Goal: Task Accomplishment & Management: Complete application form

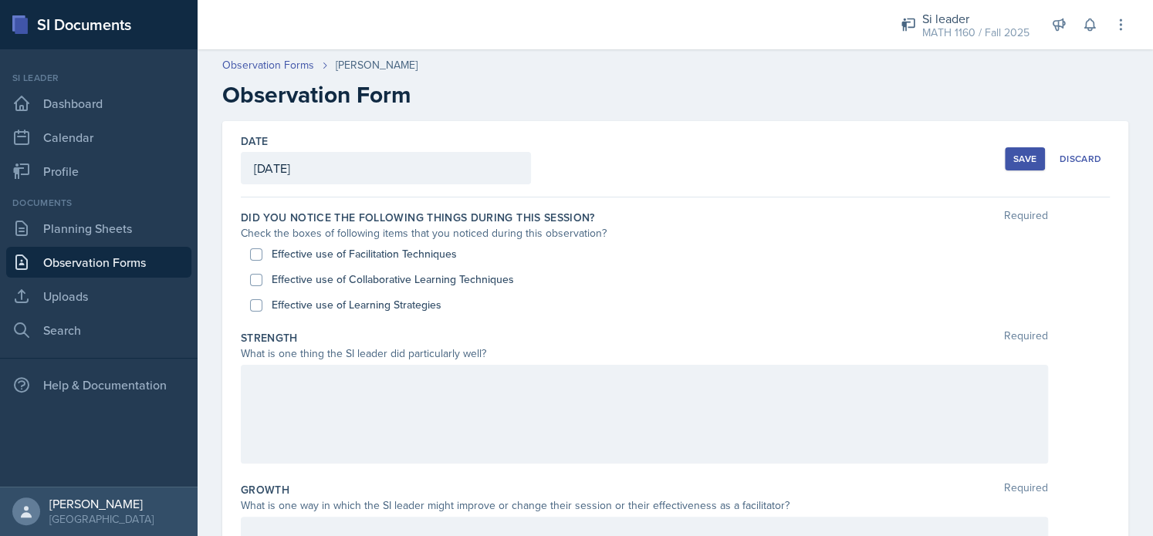
scroll to position [3, 0]
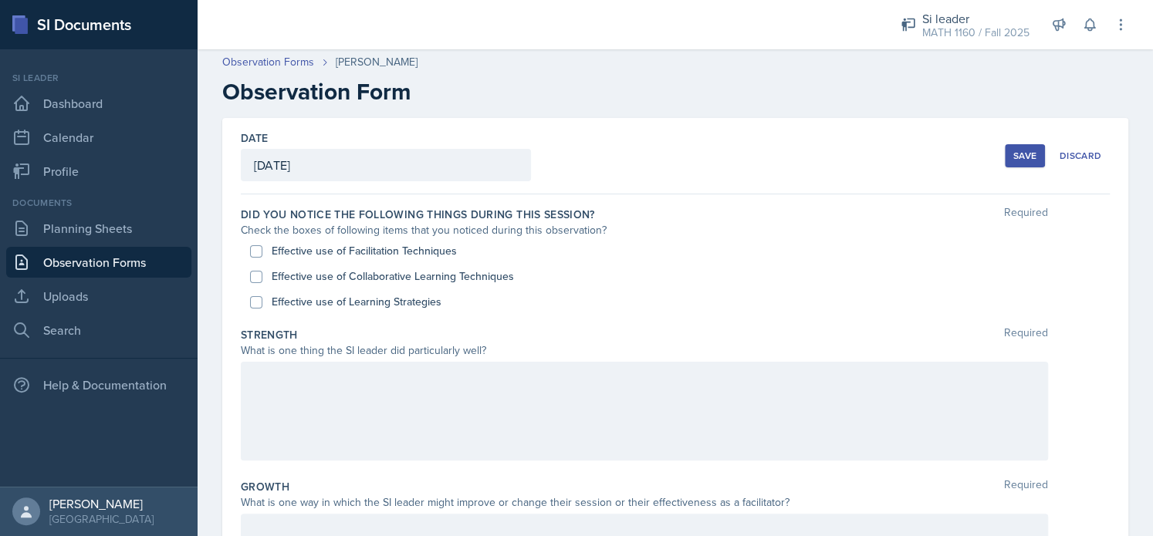
click at [262, 252] on div "Effective use of Facilitation Techniques" at bounding box center [675, 250] width 850 height 25
click at [262, 251] on input "Effective use of Facilitation Techniques" at bounding box center [256, 251] width 12 height 12
checkbox input "true"
click at [255, 274] on input "Effective use of Collaborative Learning Techniques" at bounding box center [256, 277] width 12 height 12
checkbox input "true"
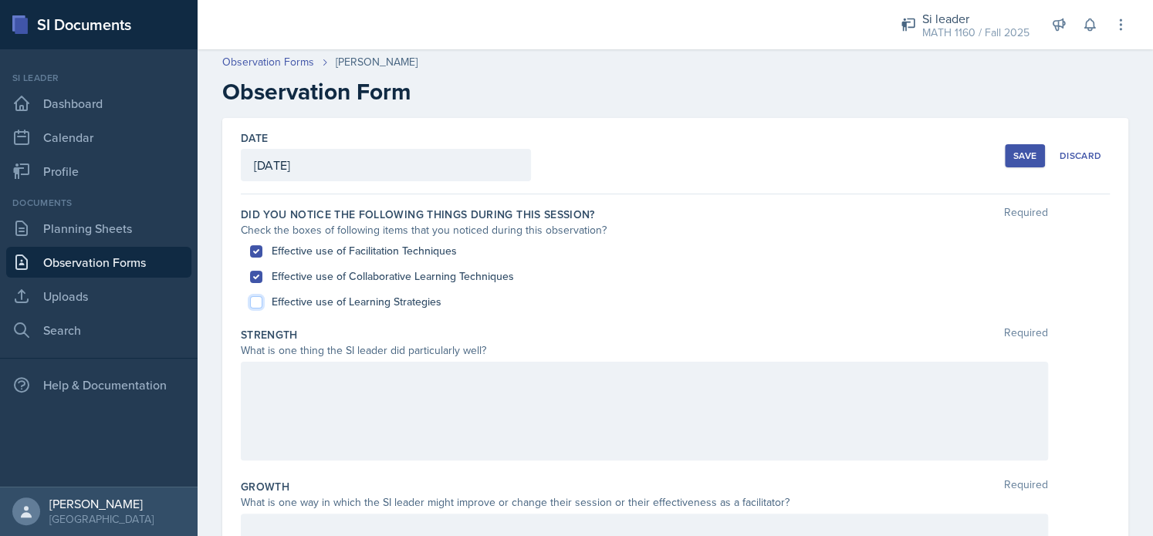
click at [255, 299] on input "Effective use of Learning Strategies" at bounding box center [256, 302] width 12 height 12
checkbox input "true"
click at [291, 387] on div at bounding box center [644, 411] width 807 height 99
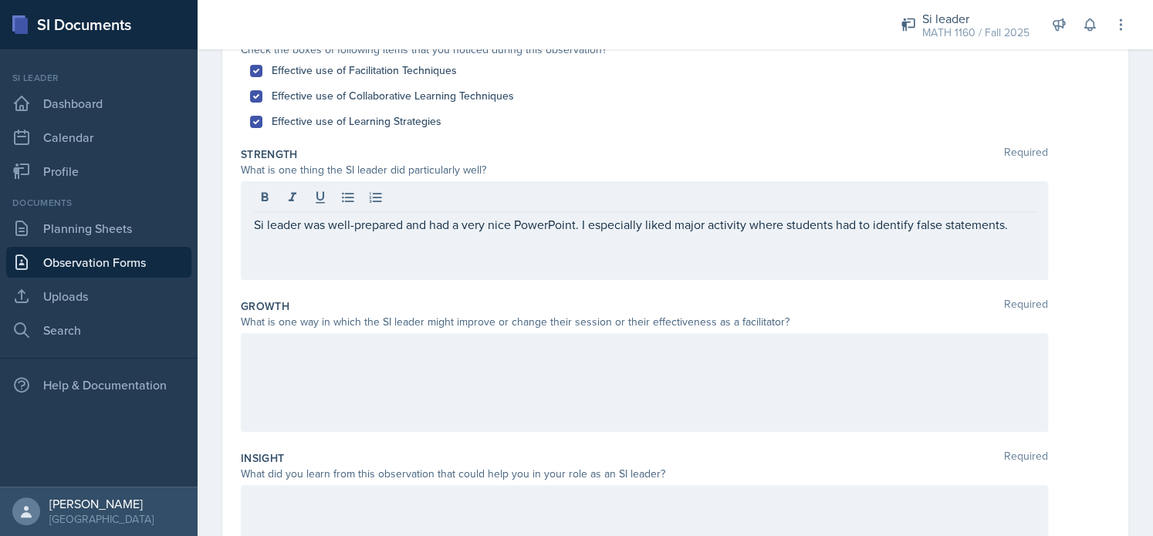
click at [291, 387] on div at bounding box center [644, 382] width 807 height 99
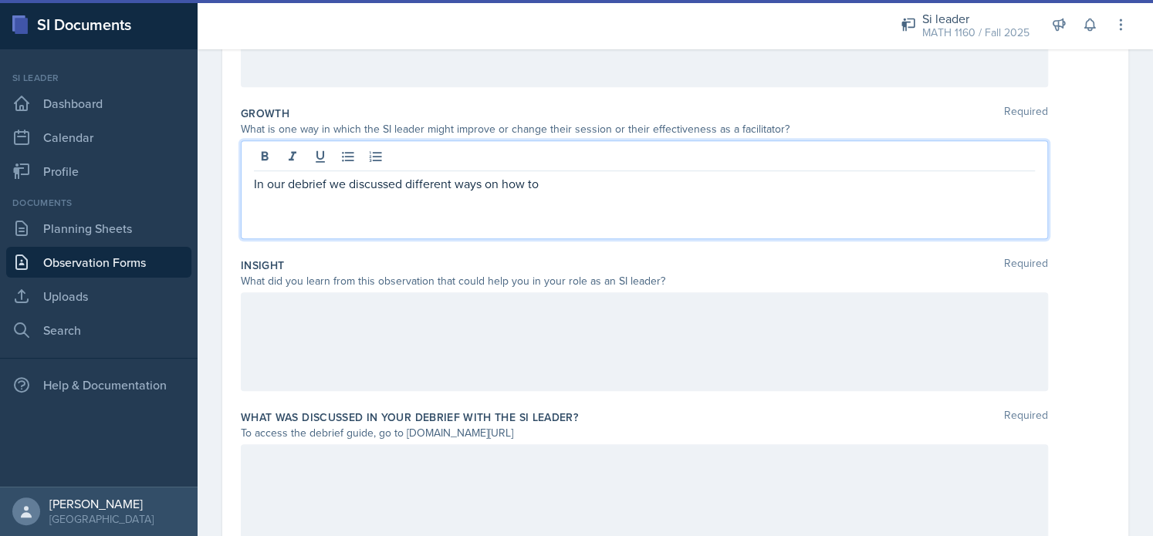
scroll to position [375, 0]
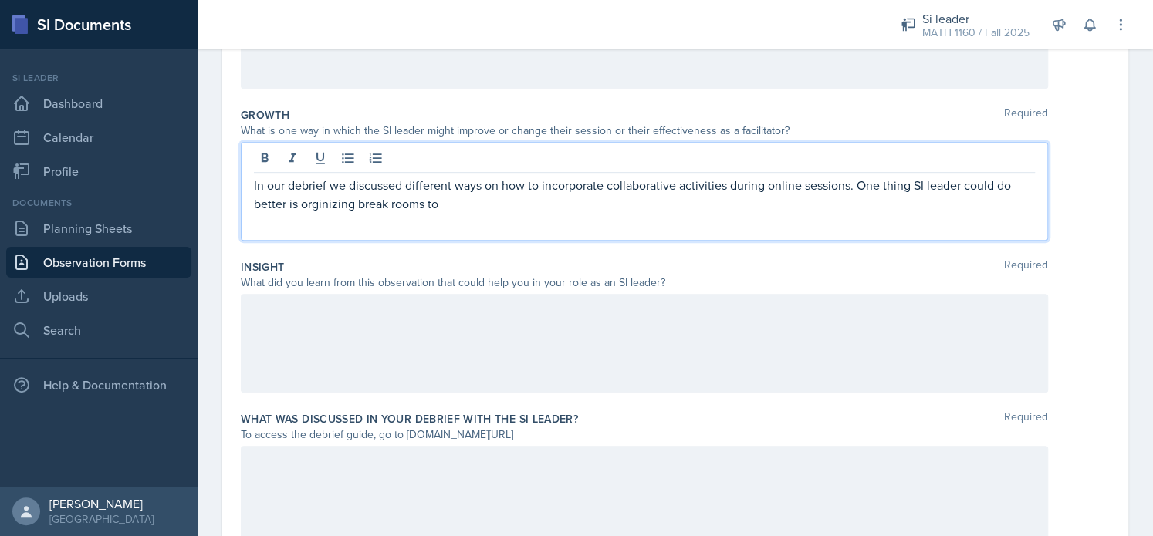
click at [355, 209] on p "In our debrief we discussed different ways on how to incorporate collaborative …" at bounding box center [644, 194] width 781 height 37
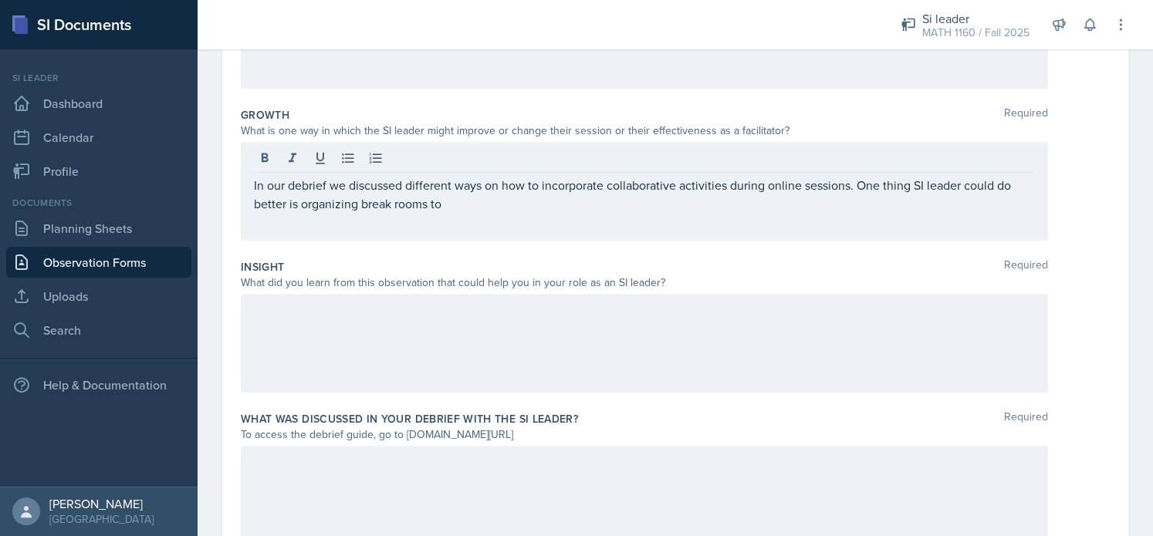
click at [476, 214] on div "In our debrief we discussed different ways on how to incorporate collaborative …" at bounding box center [644, 191] width 807 height 99
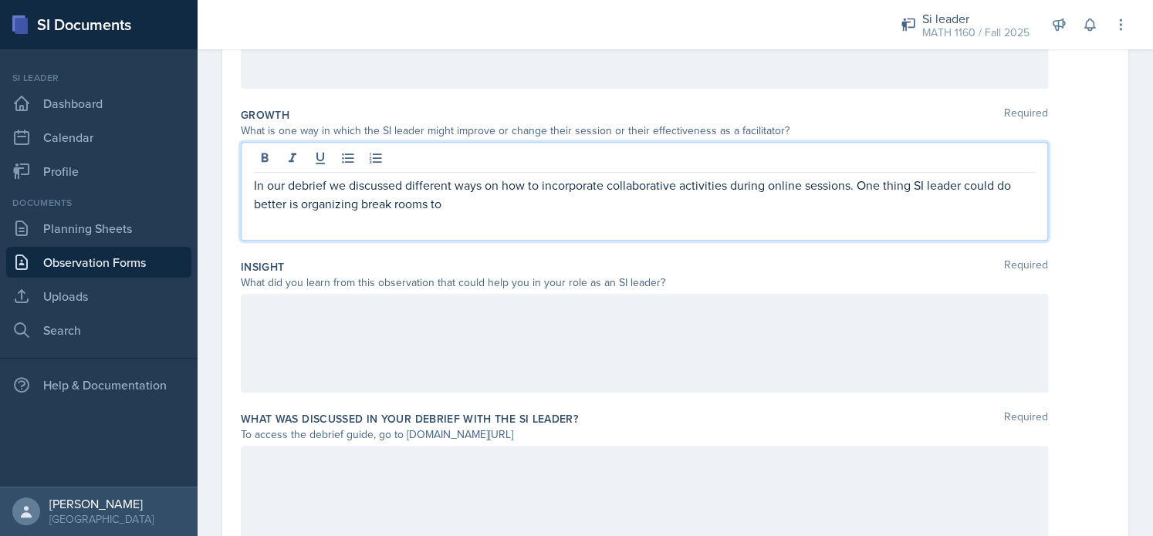
click at [475, 213] on div "In our debrief we discussed different ways on how to incorporate collaborative …" at bounding box center [644, 191] width 807 height 99
click at [472, 210] on p "In our debrief we discussed different ways on how to incorporate collaborative …" at bounding box center [644, 194] width 781 height 37
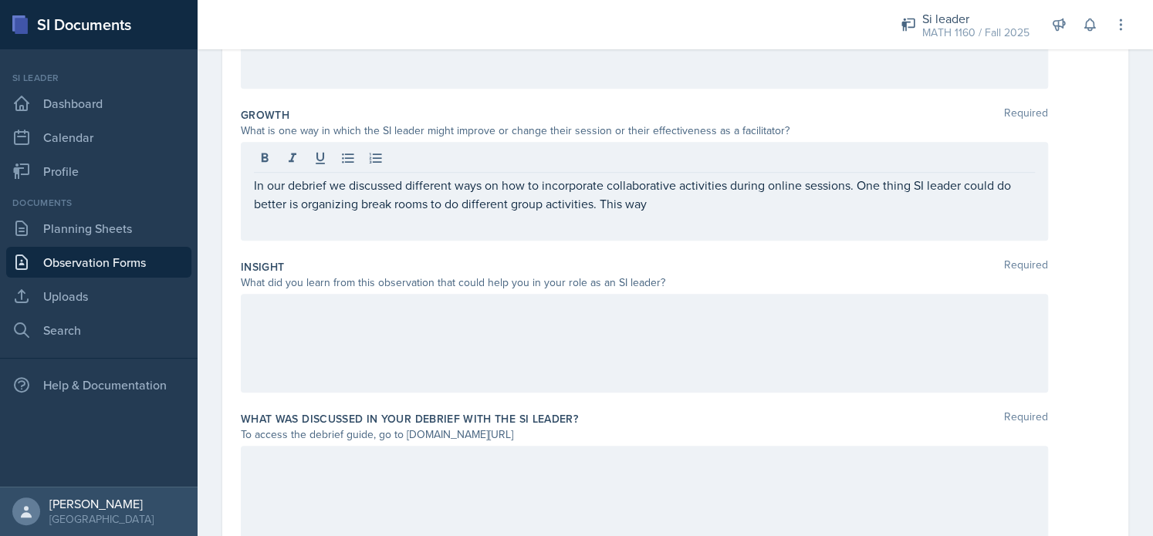
click at [645, 198] on p "In our debrief we discussed different ways on how to incorporate collaborative …" at bounding box center [644, 194] width 781 height 37
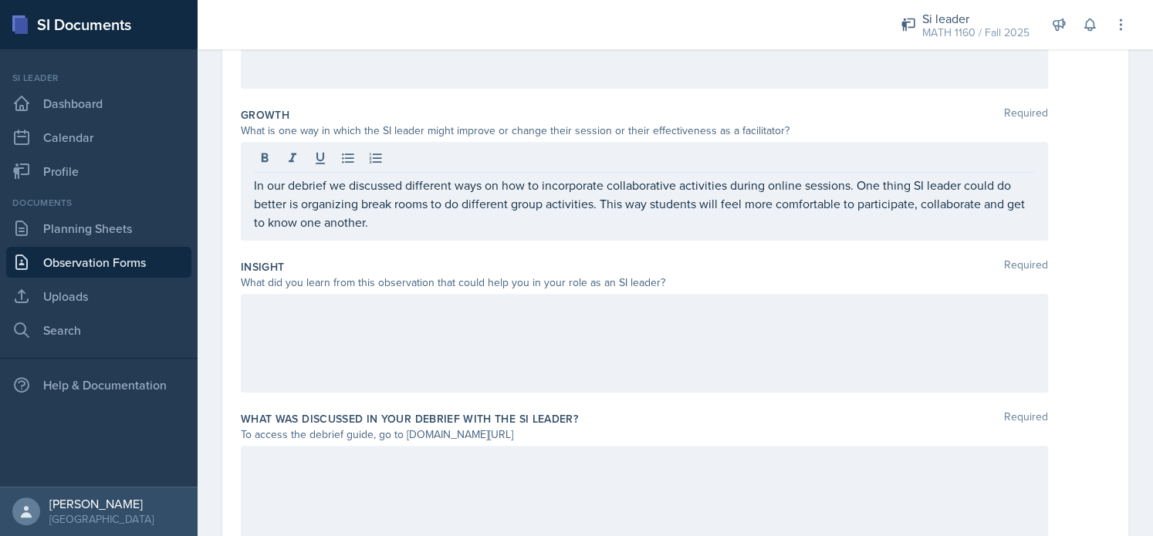
click at [468, 297] on div at bounding box center [644, 343] width 807 height 99
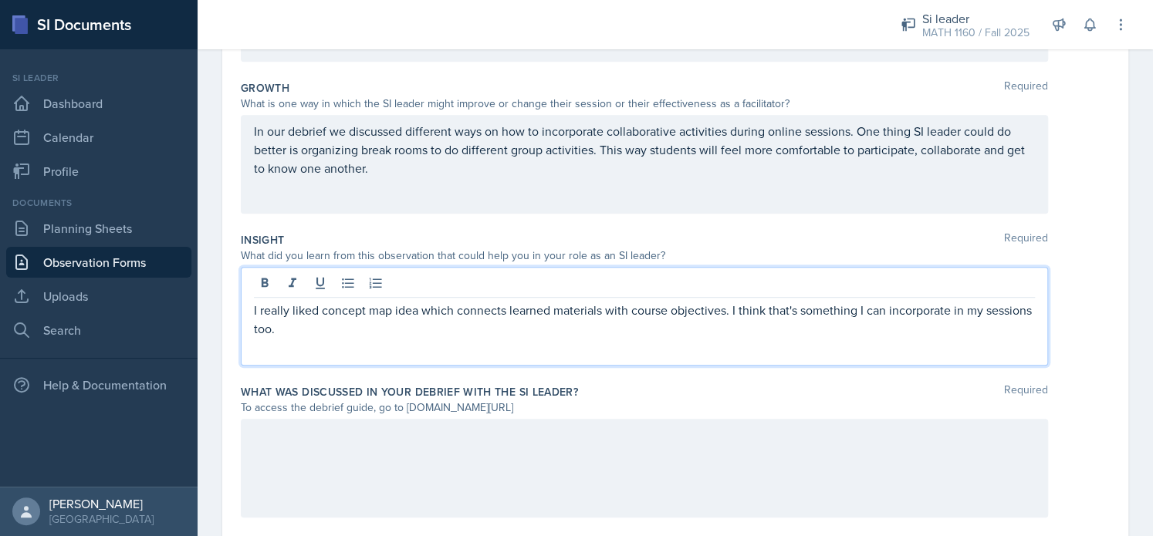
scroll to position [444, 0]
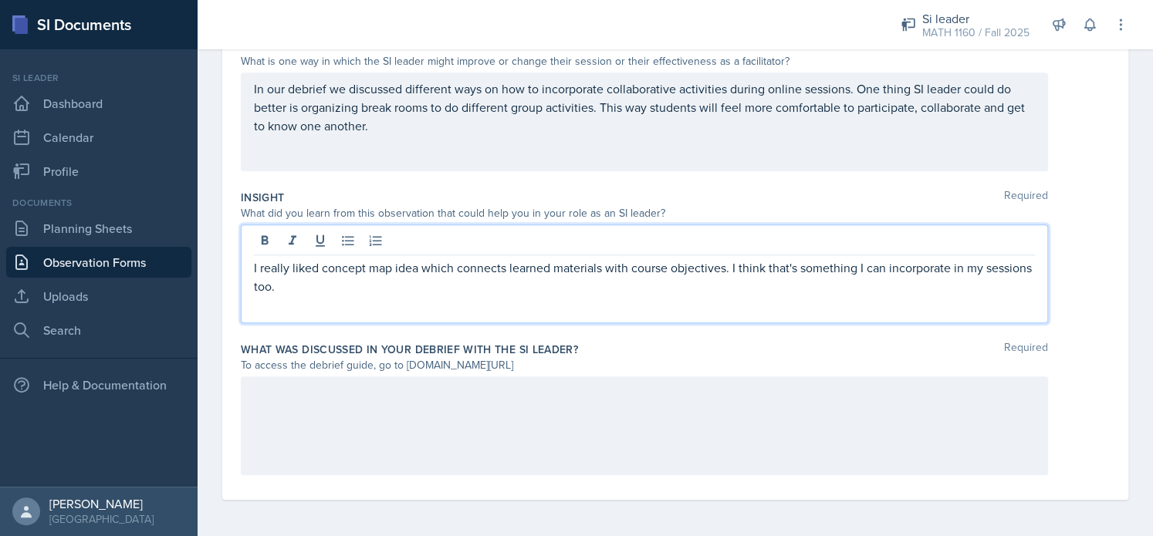
click at [410, 400] on div at bounding box center [644, 425] width 807 height 99
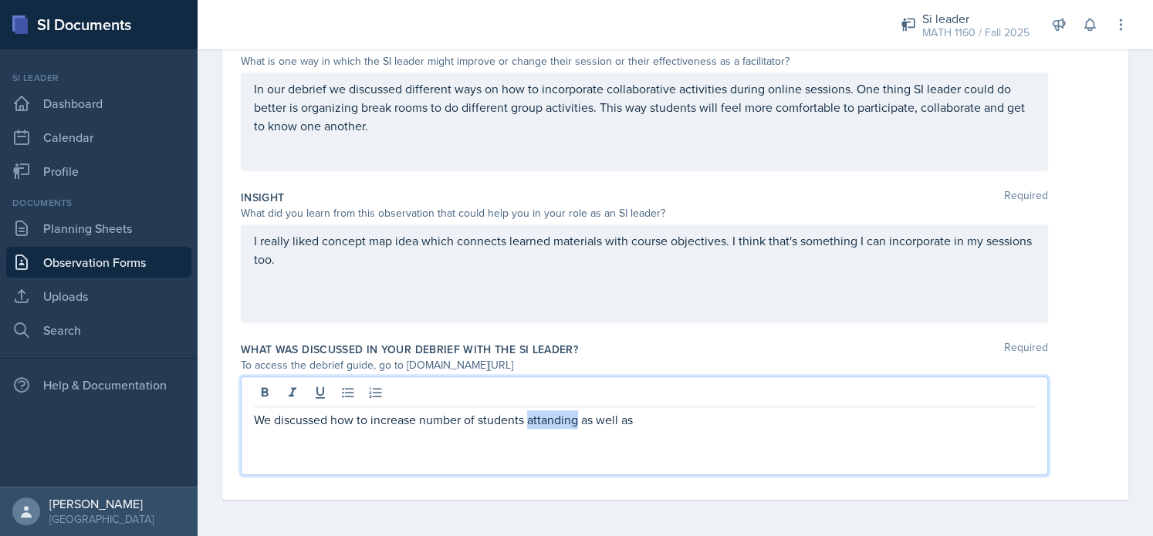
drag, startPoint x: 579, startPoint y: 417, endPoint x: 531, endPoint y: 413, distance: 48.1
click at [531, 413] on p "We discussed how to increase number of students attanding as well as" at bounding box center [644, 419] width 781 height 19
click at [648, 424] on p "We discussed how to increase number of students attending as well as" at bounding box center [644, 419] width 781 height 19
click at [754, 426] on p "We discussed how to increase number of students attending as well as different …" at bounding box center [644, 419] width 781 height 19
drag, startPoint x: 753, startPoint y: 419, endPoint x: 810, endPoint y: 430, distance: 58.1
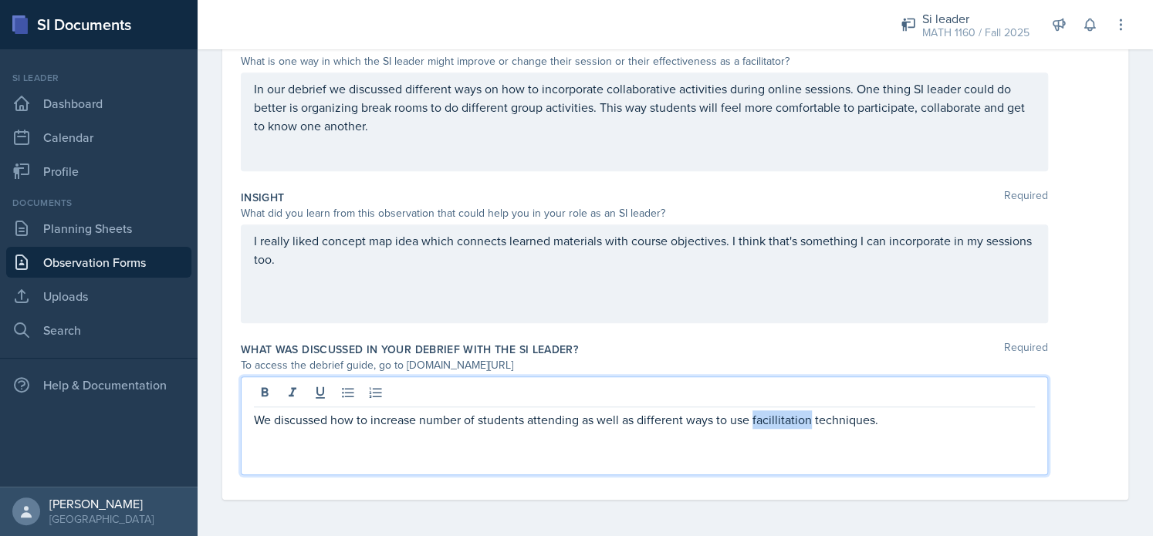
click at [810, 430] on div "We discussed how to increase number of students attending as well as different …" at bounding box center [644, 425] width 807 height 99
drag, startPoint x: 810, startPoint y: 430, endPoint x: 802, endPoint y: 426, distance: 8.6
click at [802, 426] on p "We discussed how to increase number of students attending as well as different …" at bounding box center [644, 419] width 781 height 19
click at [806, 422] on p "We discussed how to increase number of students attending as well as different …" at bounding box center [644, 419] width 781 height 19
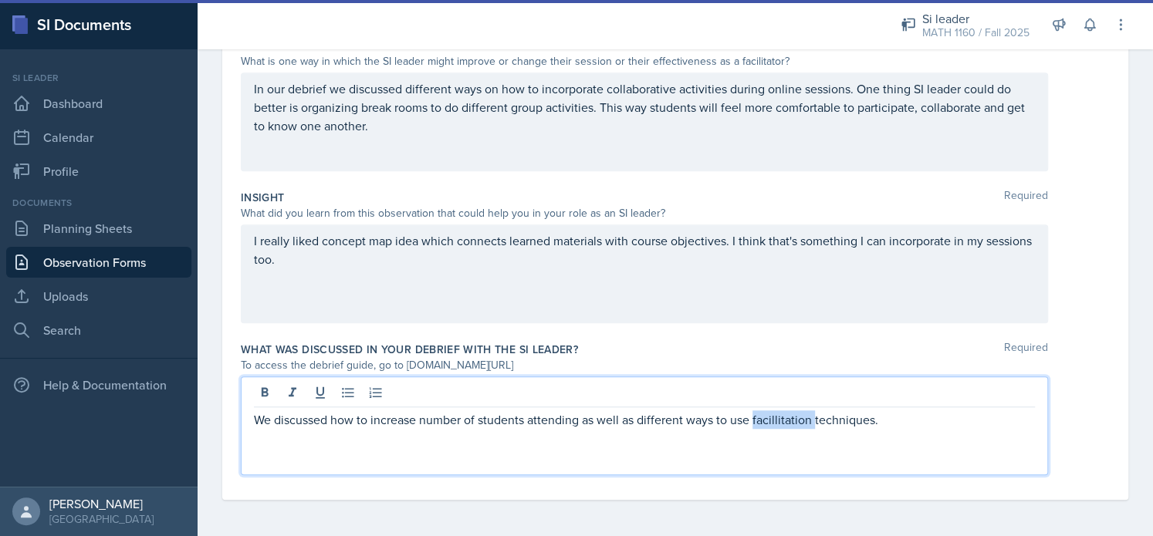
drag, startPoint x: 814, startPoint y: 421, endPoint x: 756, endPoint y: 419, distance: 57.9
click at [756, 419] on p "We discussed how to increase number of students attending as well as different …" at bounding box center [644, 419] width 781 height 19
drag, startPoint x: 756, startPoint y: 419, endPoint x: 809, endPoint y: 420, distance: 53.3
click at [809, 420] on p "We discussed how to increase number of students attending as well as different …" at bounding box center [644, 419] width 781 height 19
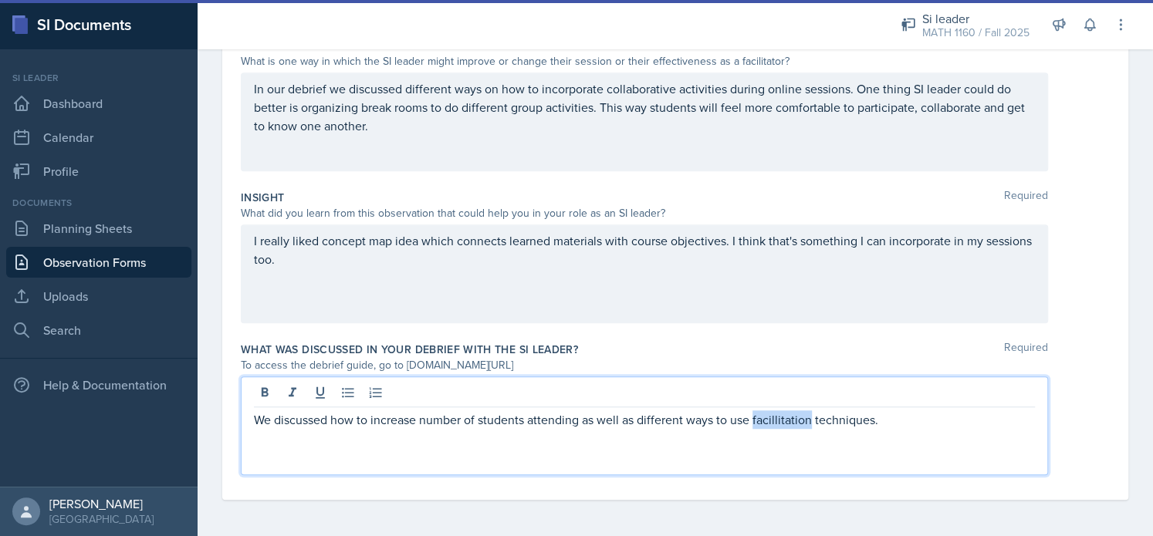
click at [809, 420] on p "We discussed how to increase number of students attending as well as different …" at bounding box center [644, 419] width 781 height 19
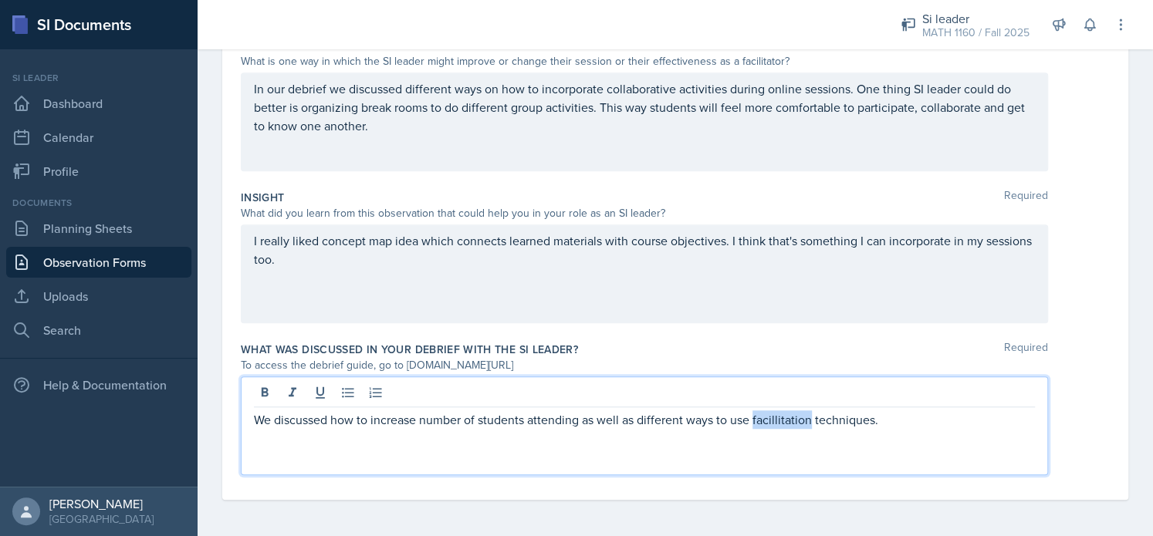
drag, startPoint x: 809, startPoint y: 420, endPoint x: 754, endPoint y: 424, distance: 54.9
click at [754, 424] on p "We discussed how to increase number of students attending as well as different …" at bounding box center [644, 419] width 781 height 19
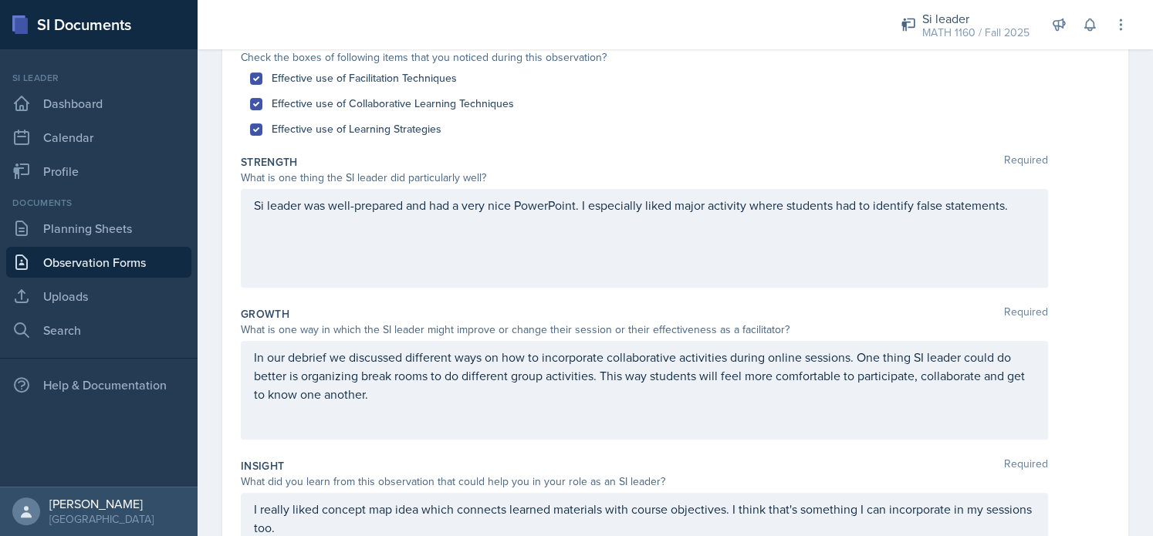
scroll to position [174, 0]
click at [524, 404] on div "In our debrief we discussed different ways on how to incorporate collaborative …" at bounding box center [644, 392] width 807 height 99
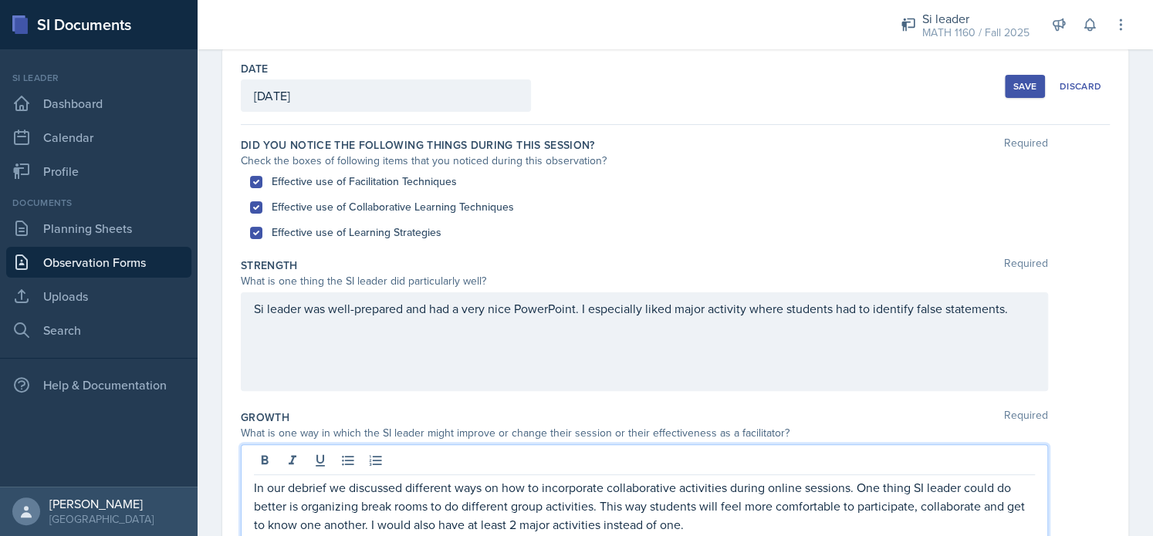
scroll to position [0, 0]
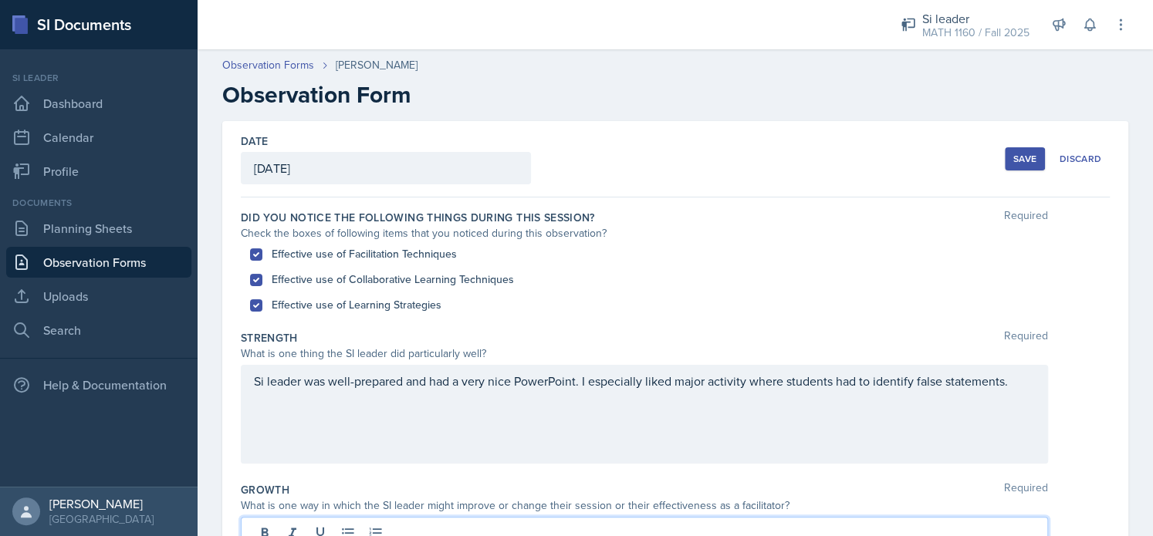
click at [1013, 154] on div "Save" at bounding box center [1024, 159] width 23 height 12
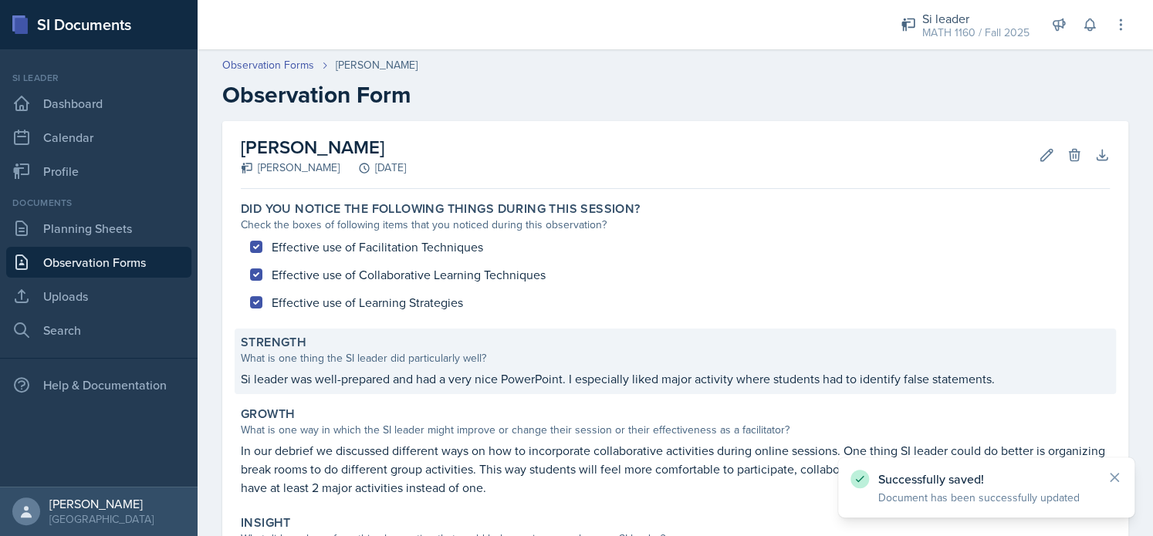
scroll to position [210, 0]
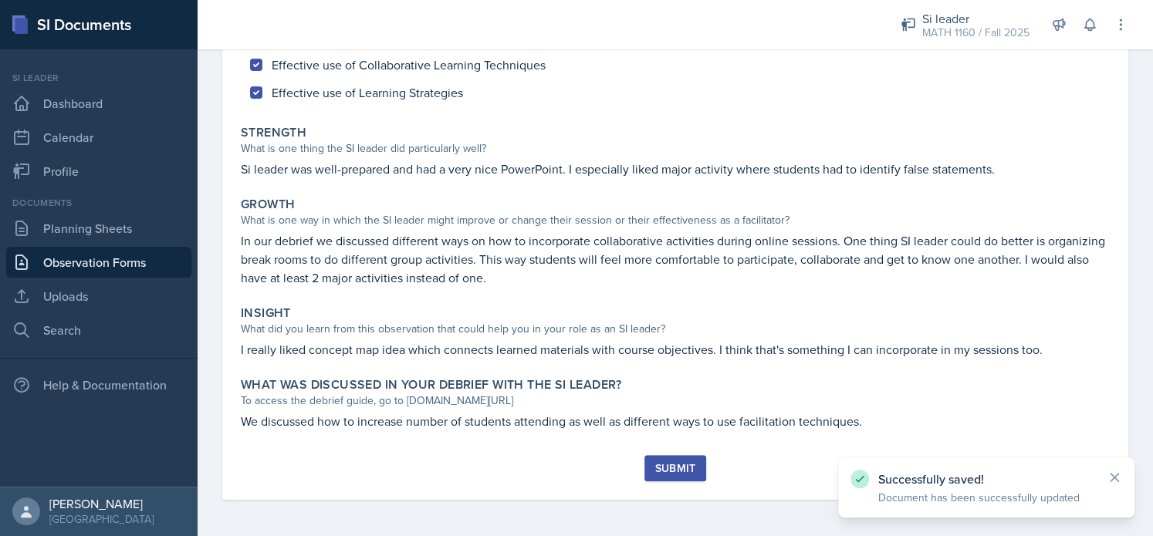
click at [650, 458] on button "Submit" at bounding box center [674, 468] width 61 height 26
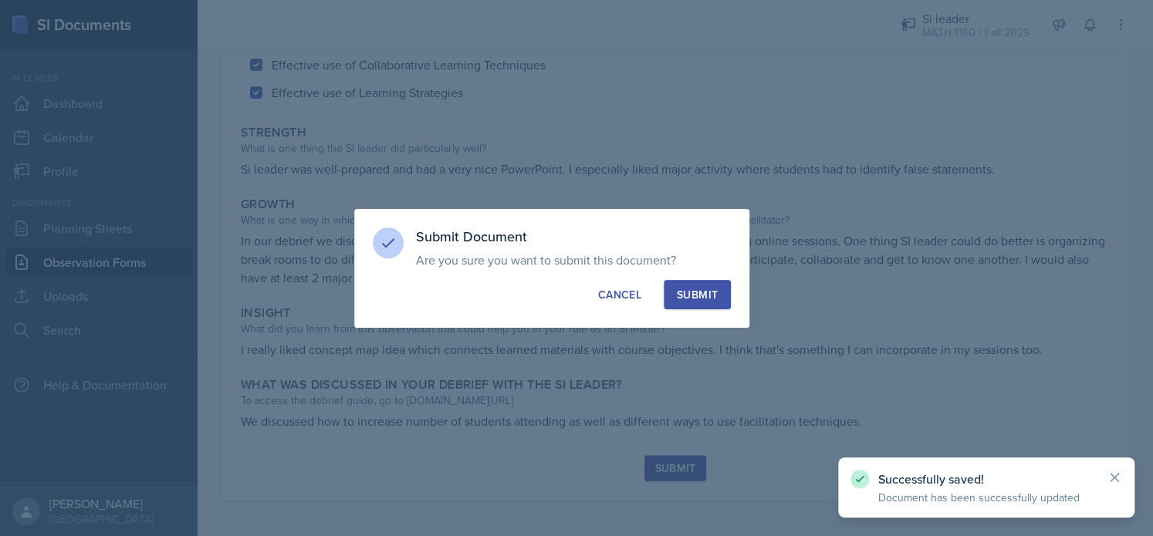
click at [710, 294] on div "Submit" at bounding box center [697, 294] width 41 height 15
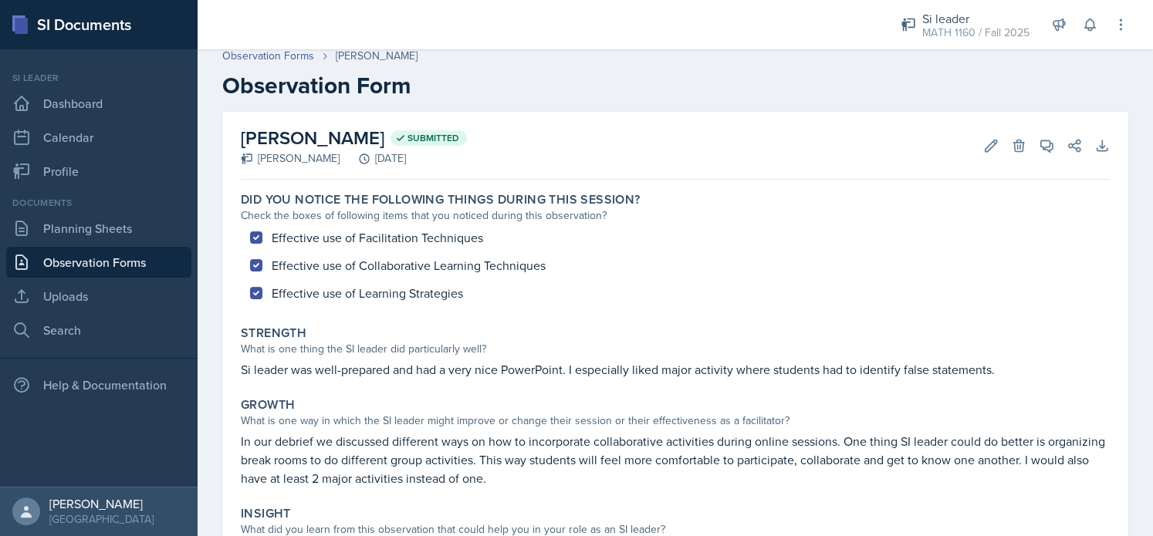
scroll to position [11, 0]
